Goal: Transaction & Acquisition: Purchase product/service

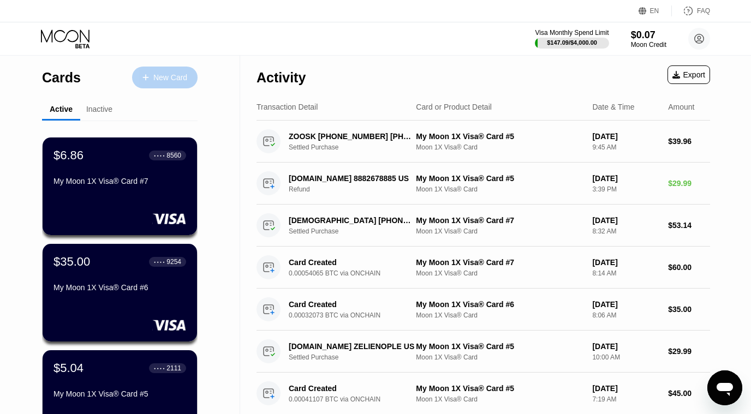
click at [180, 80] on div "New Card" at bounding box center [170, 77] width 34 height 9
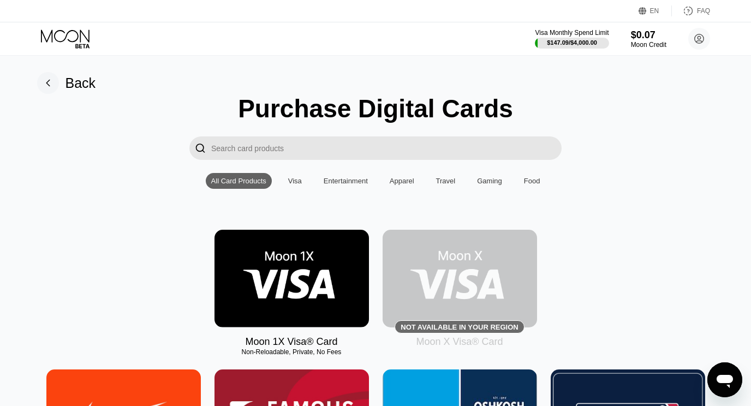
click at [317, 261] on img at bounding box center [291, 279] width 154 height 98
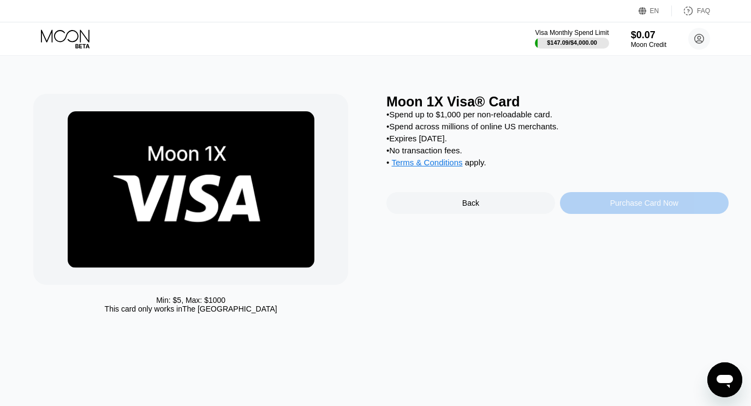
click at [602, 214] on div "Purchase Card Now" at bounding box center [644, 203] width 169 height 22
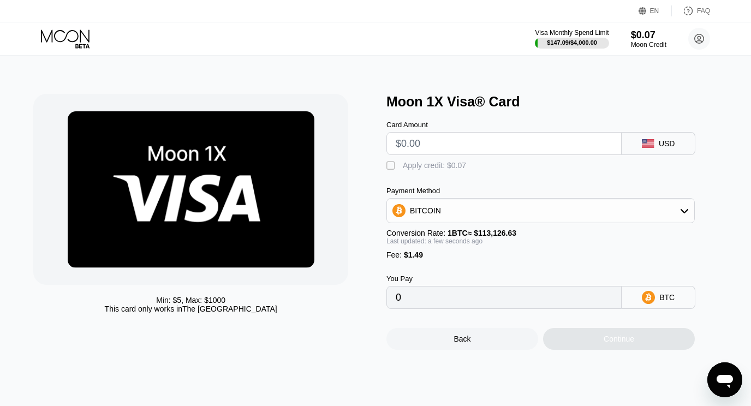
click at [509, 147] on input "text" at bounding box center [504, 144] width 217 height 22
type input "$35"
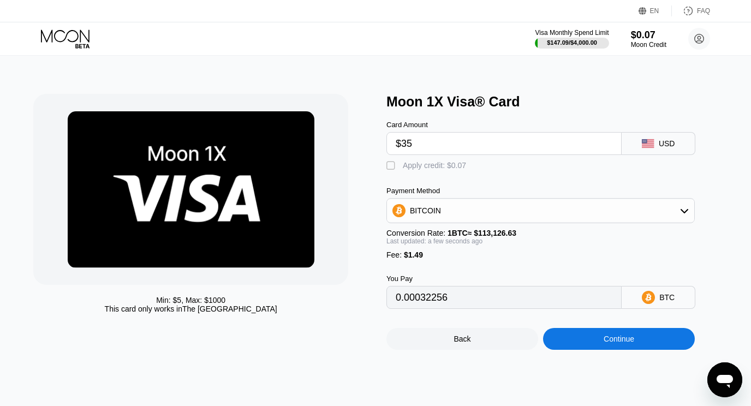
type input "0.00032256"
type input "$35"
click at [683, 215] on icon at bounding box center [684, 210] width 9 height 9
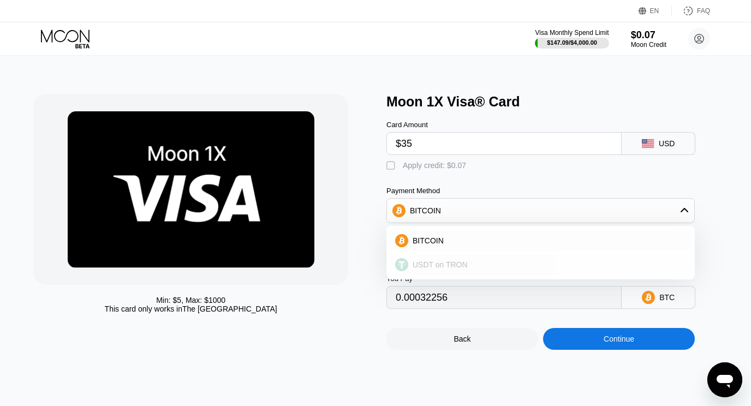
click at [486, 269] on div "USDT on TRON" at bounding box center [547, 264] width 278 height 9
type input "36.86"
